Goal: Use online tool/utility: Utilize a website feature to perform a specific function

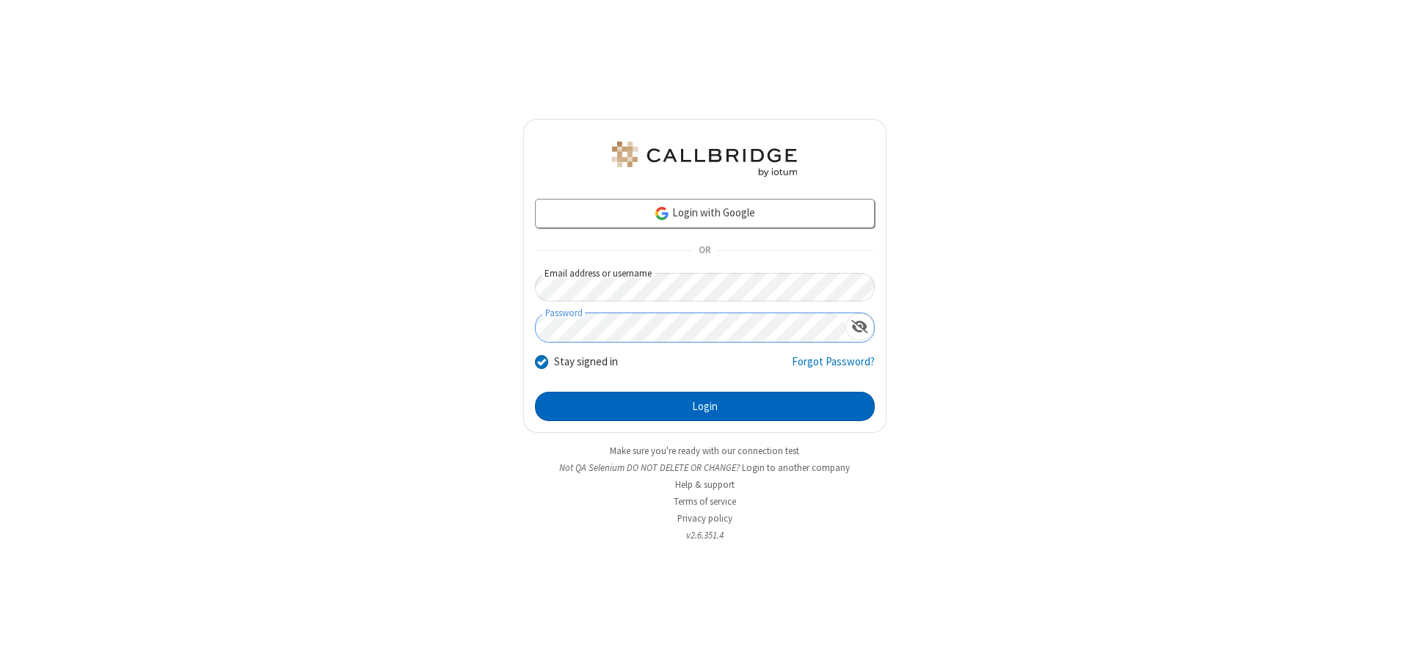
click at [705, 407] on button "Login" at bounding box center [705, 406] width 340 height 29
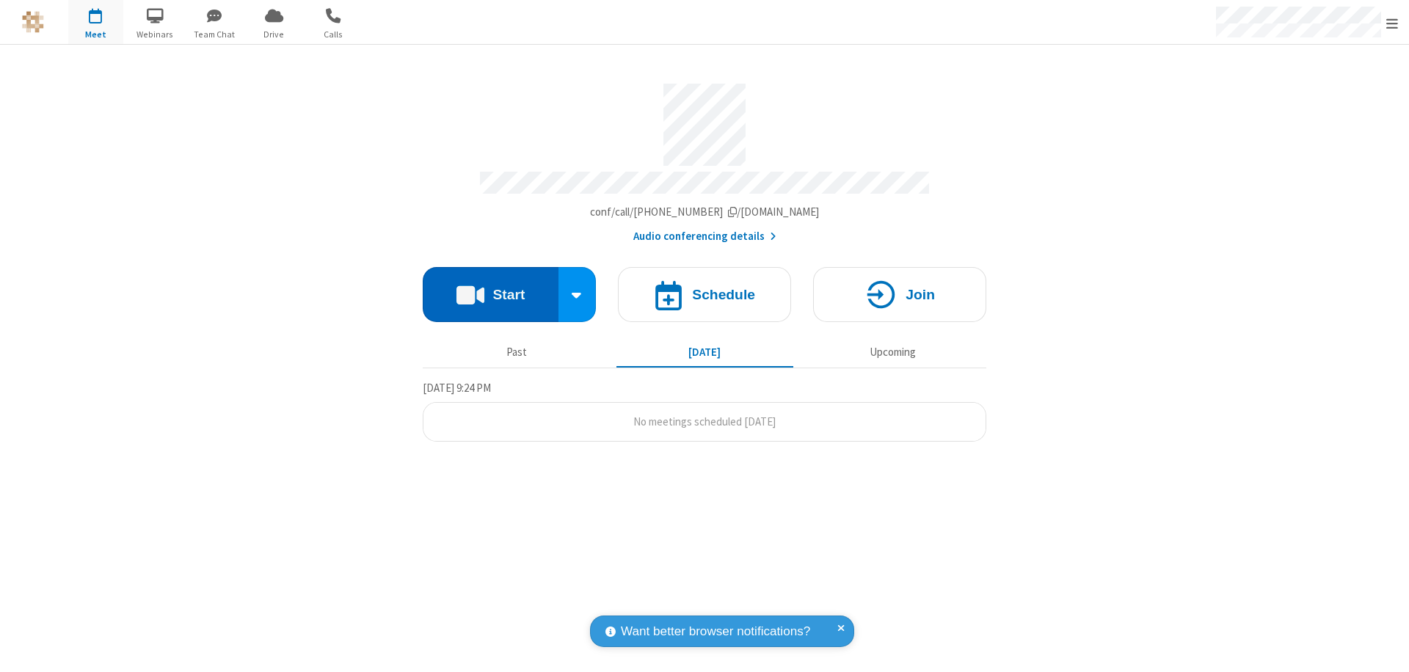
click at [490, 288] on button "Start" at bounding box center [491, 294] width 136 height 55
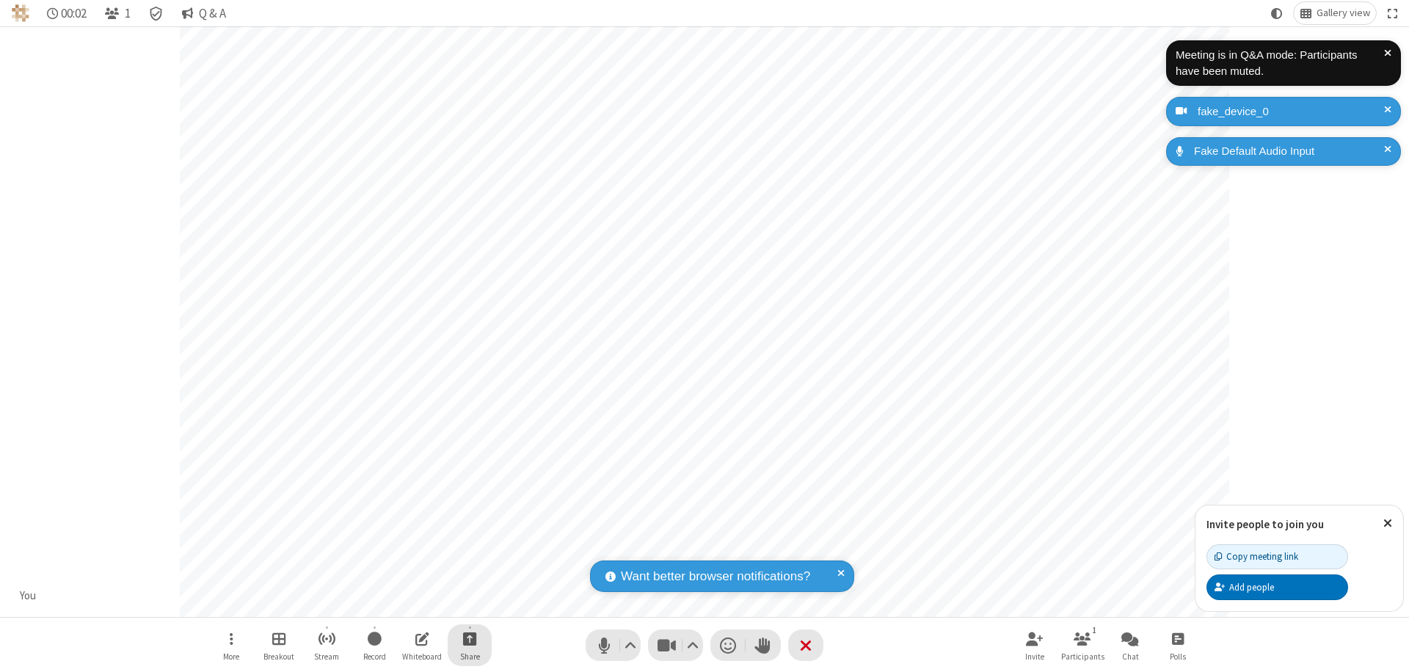
click at [470, 639] on span "Start sharing" at bounding box center [470, 639] width 14 height 18
click at [469, 549] on span "Share additional camera" at bounding box center [478, 552] width 109 height 12
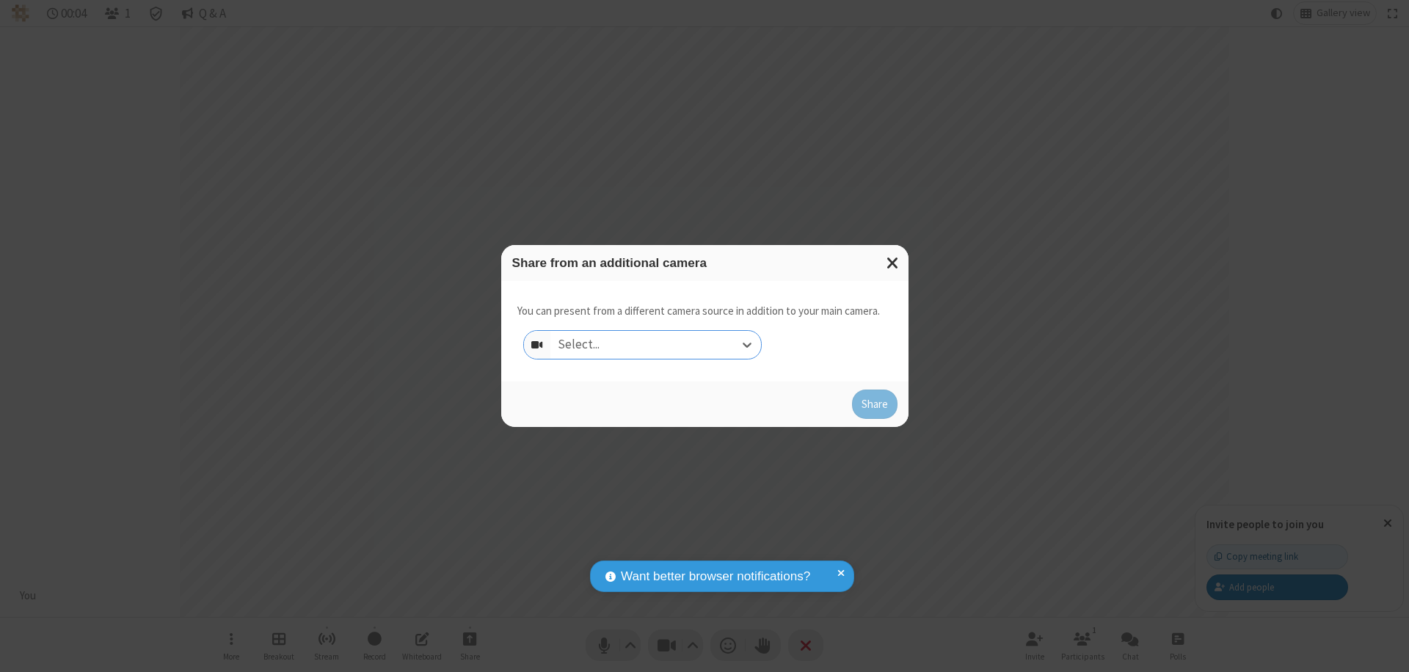
click at [655, 345] on div "Select..." at bounding box center [655, 345] width 211 height 28
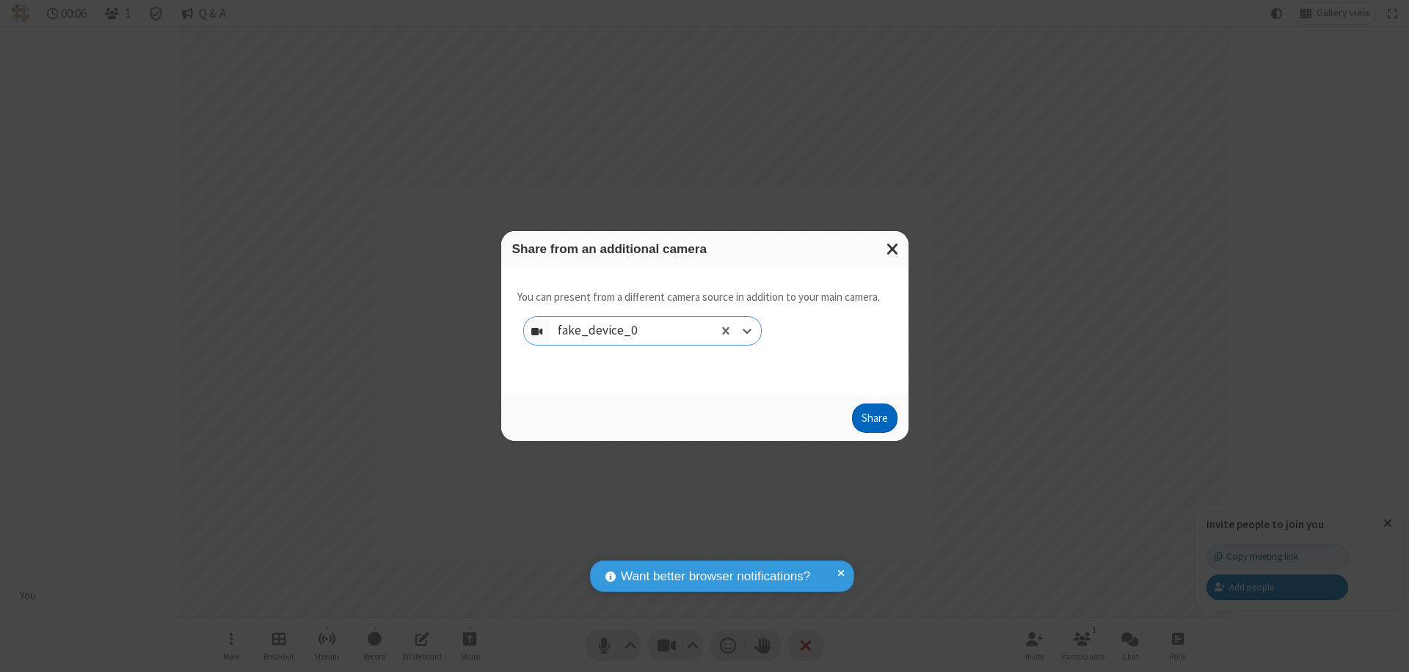
click at [874, 421] on button "Share" at bounding box center [875, 418] width 46 height 29
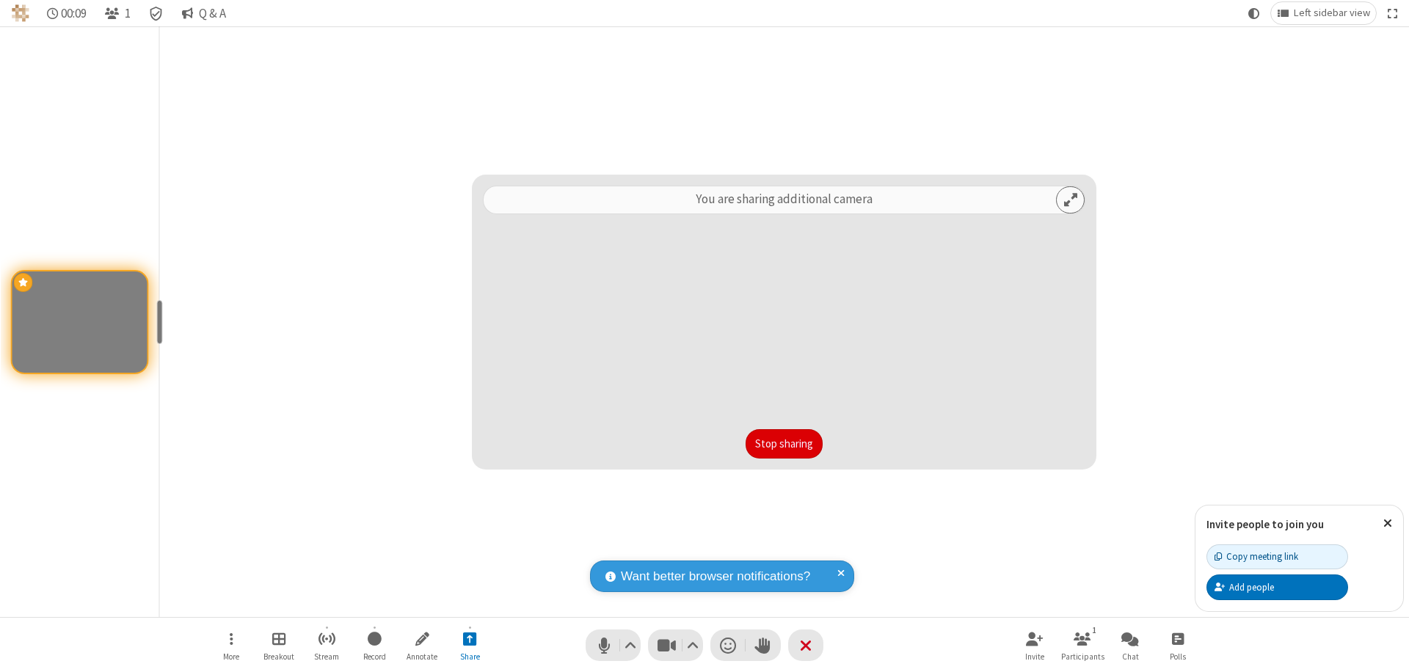
click at [784, 444] on button "Stop sharing" at bounding box center [784, 443] width 77 height 29
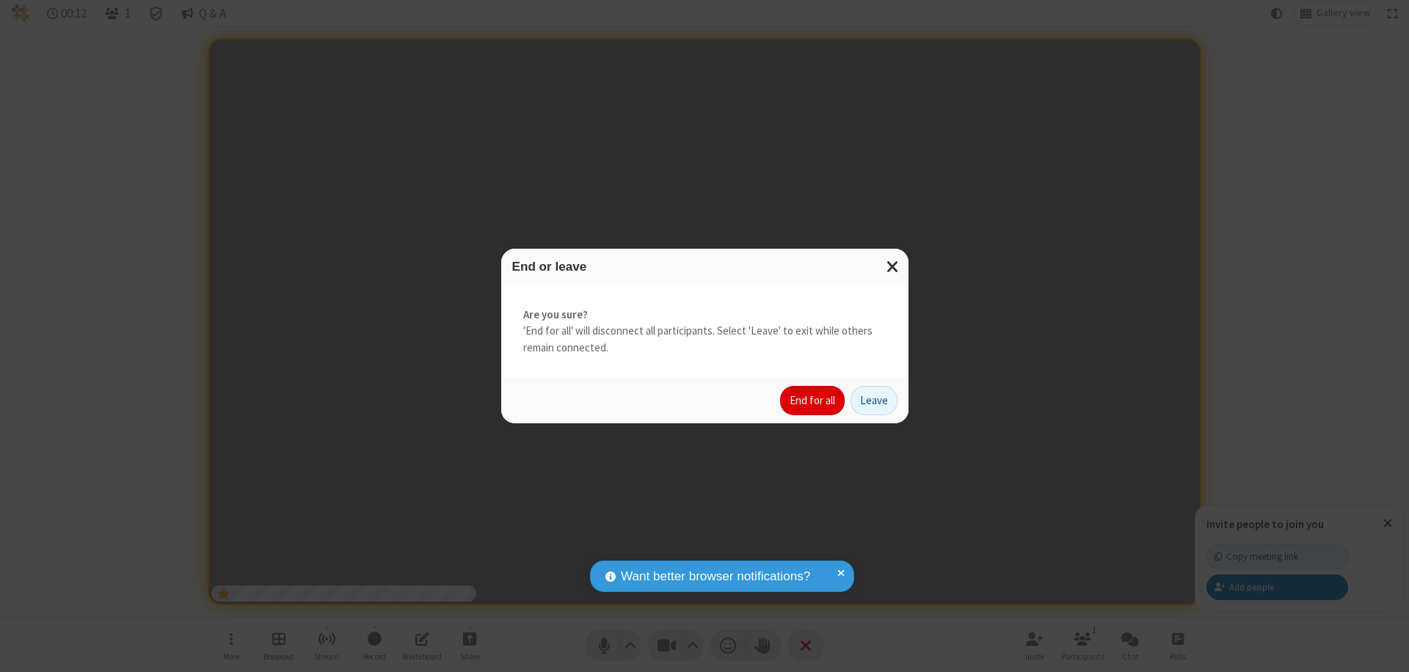
click at [813, 401] on button "End for all" at bounding box center [812, 400] width 65 height 29
